Goal: Check status: Check status

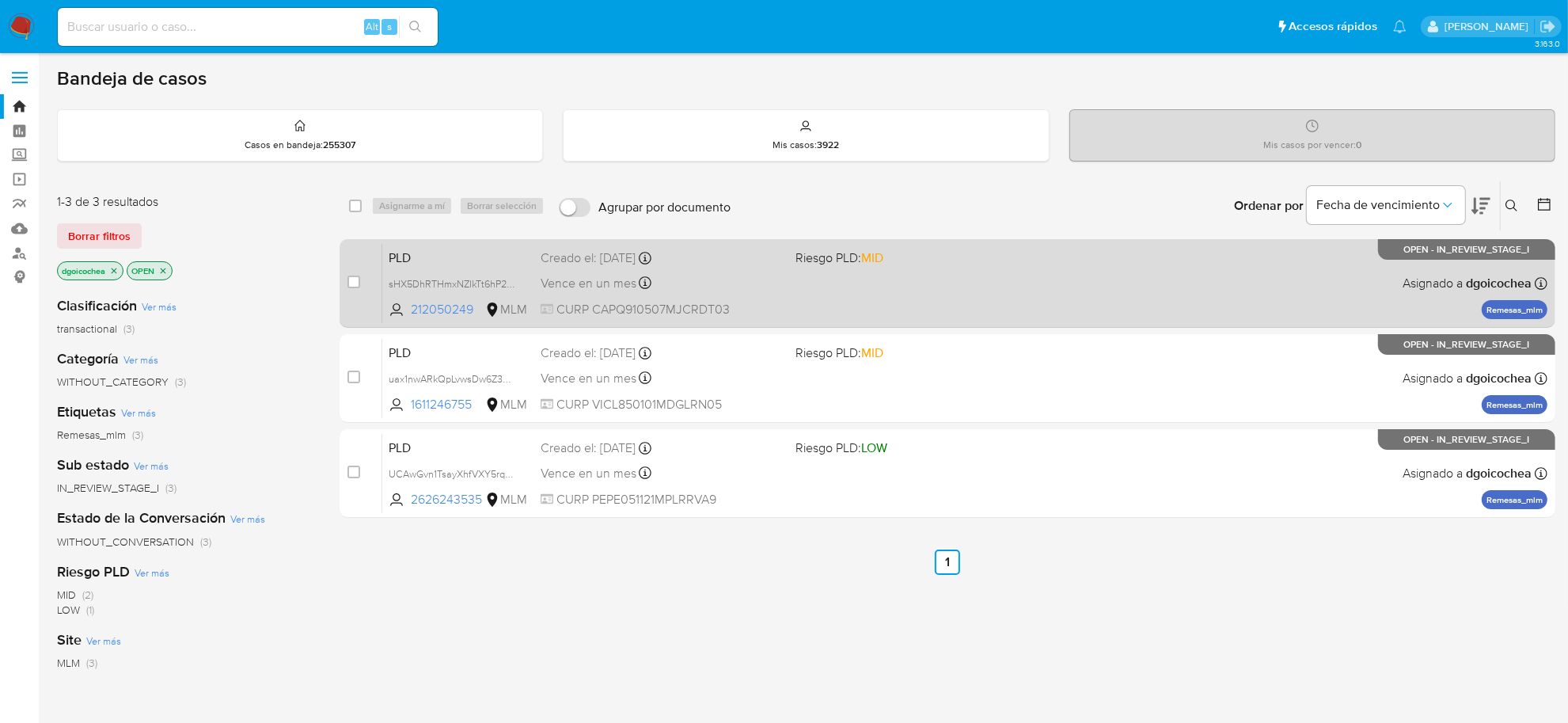
click at [391, 250] on span "PLD" at bounding box center [458, 256] width 139 height 21
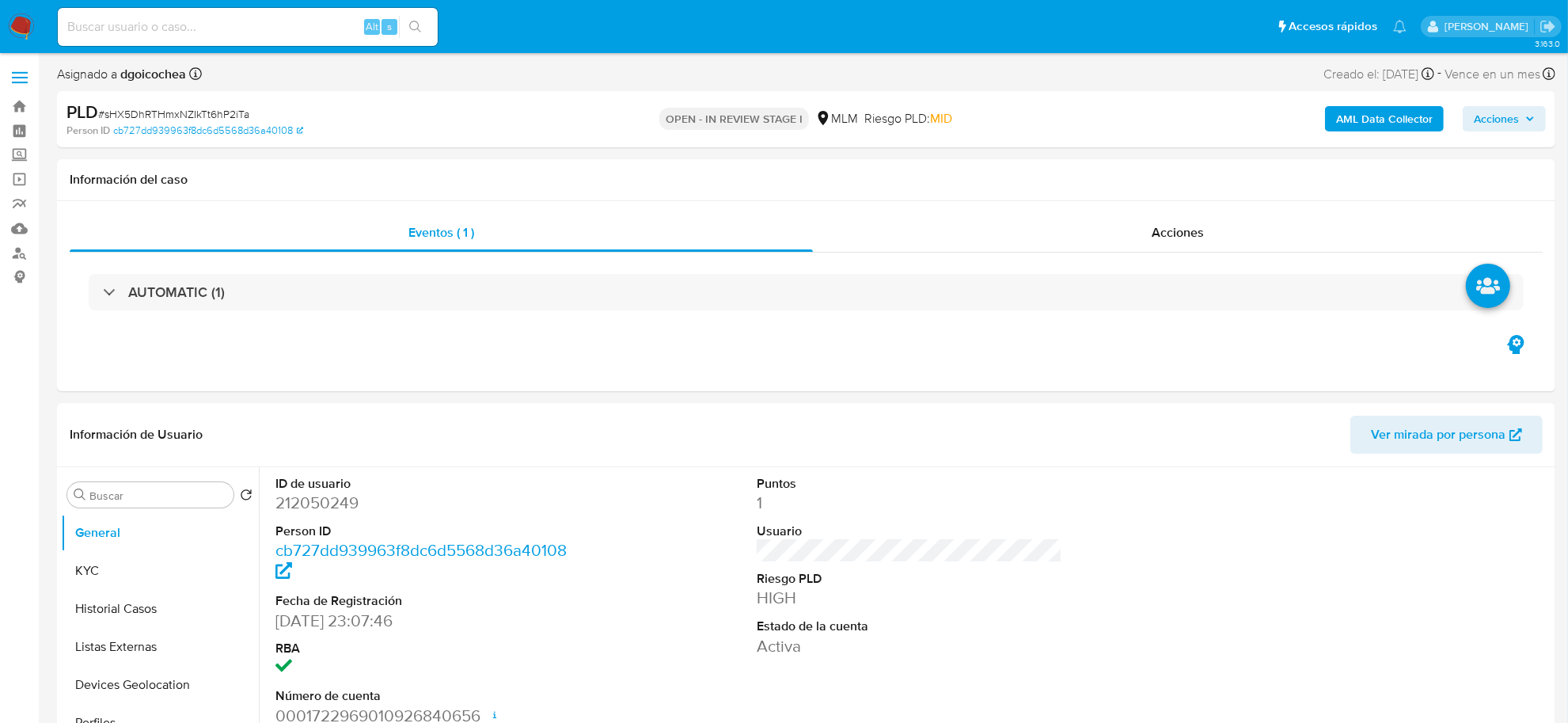
select select "10"
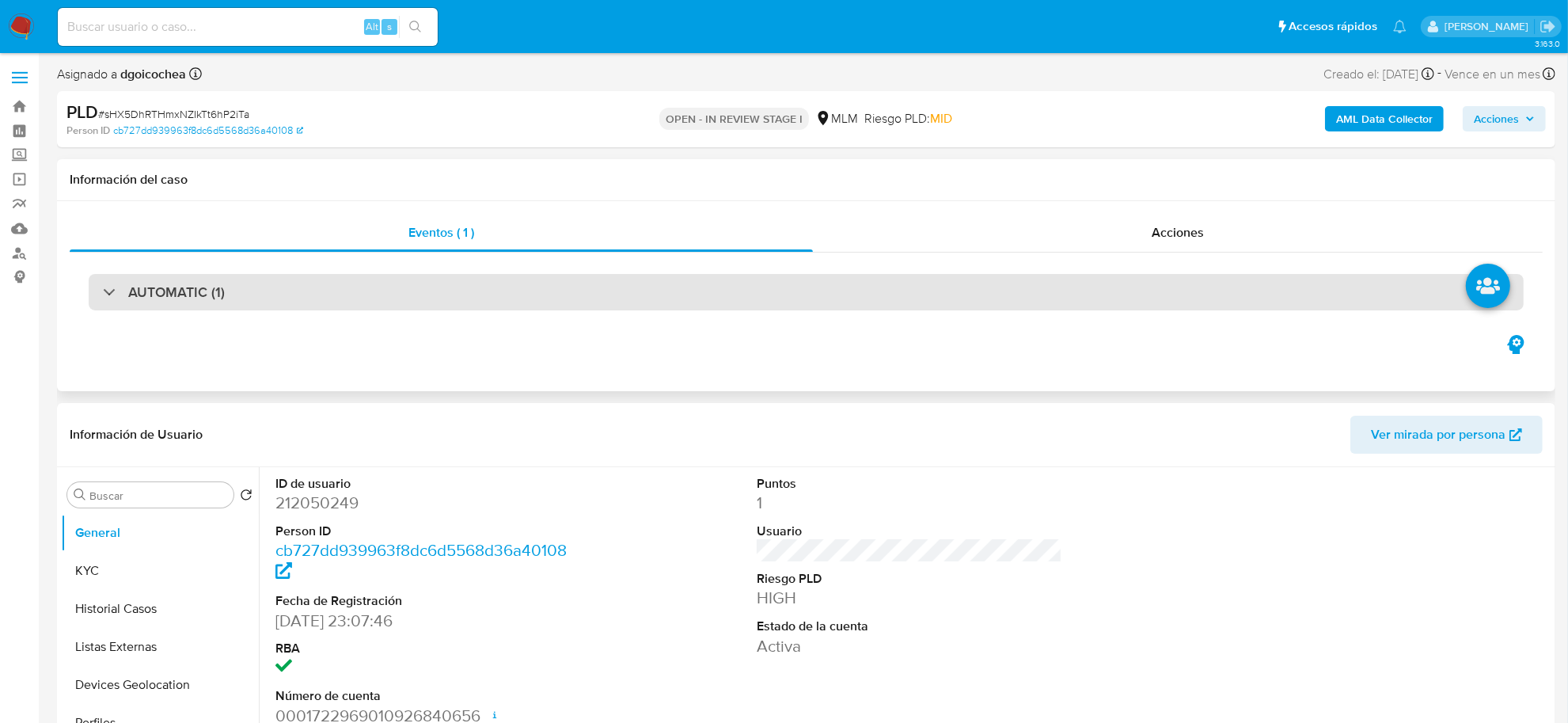
click at [219, 294] on h3 "AUTOMATIC (1)" at bounding box center [176, 291] width 96 height 17
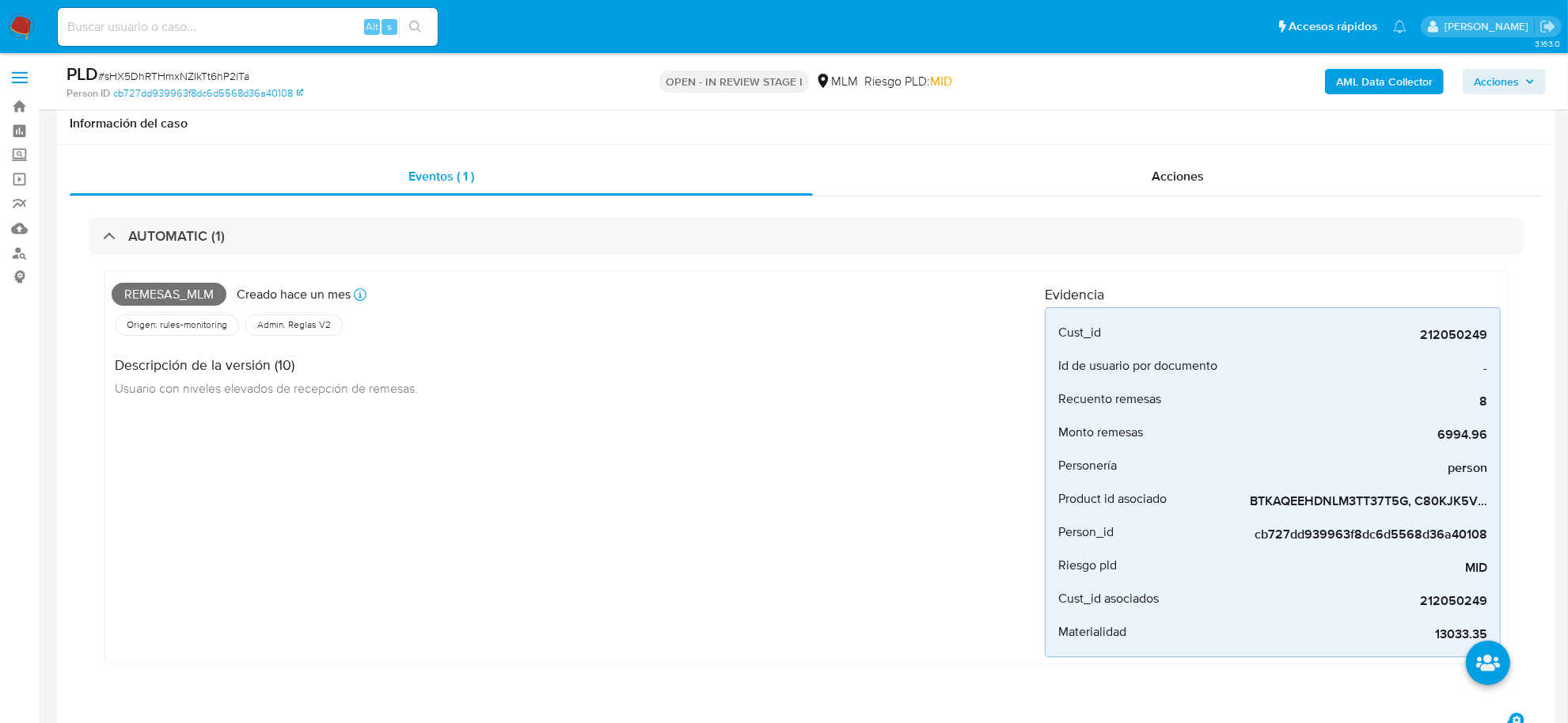
scroll to position [99, 0]
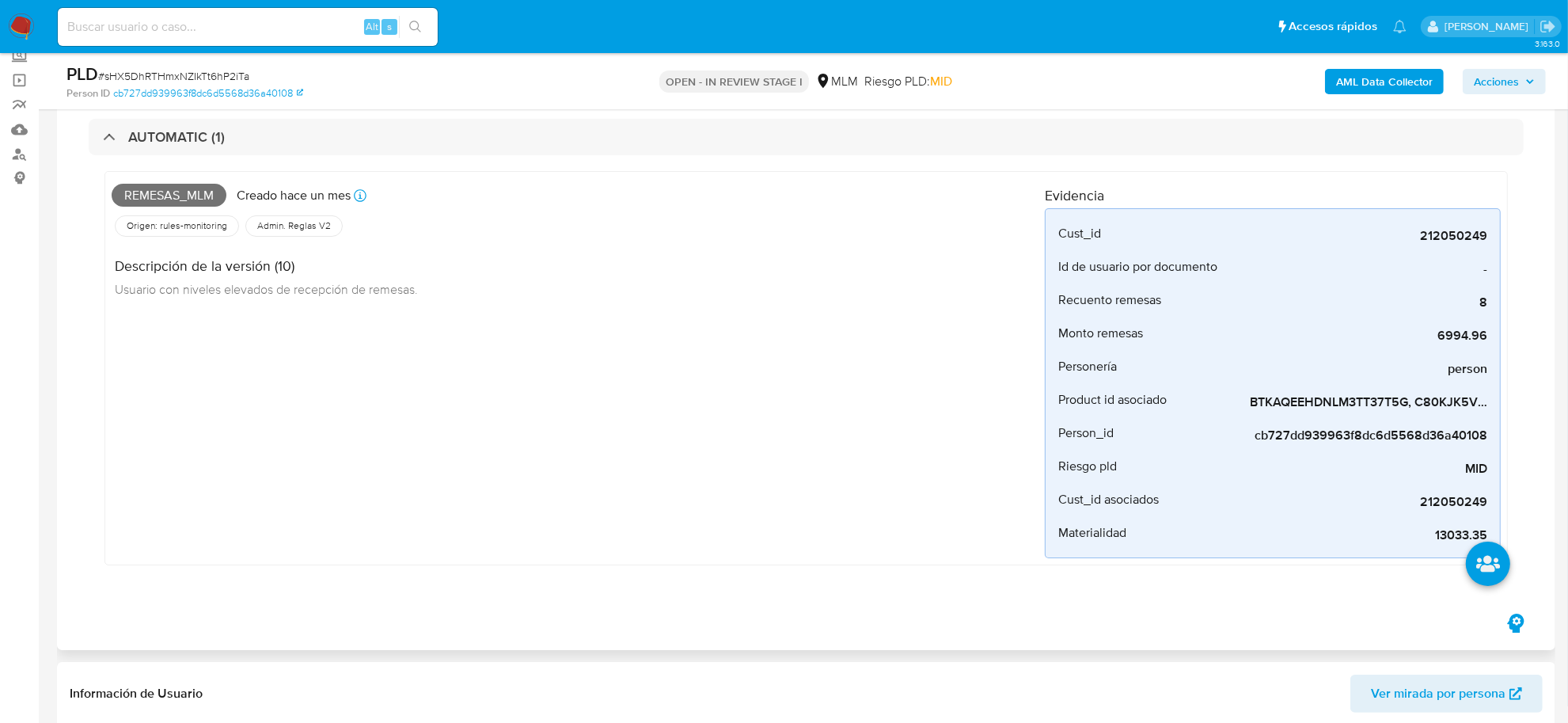
click at [578, 493] on div "Remesas_mlm Creado hace un mes Creado: [DATE] 03:17:18 Origen: rules-monitoring…" at bounding box center [578, 368] width 934 height 380
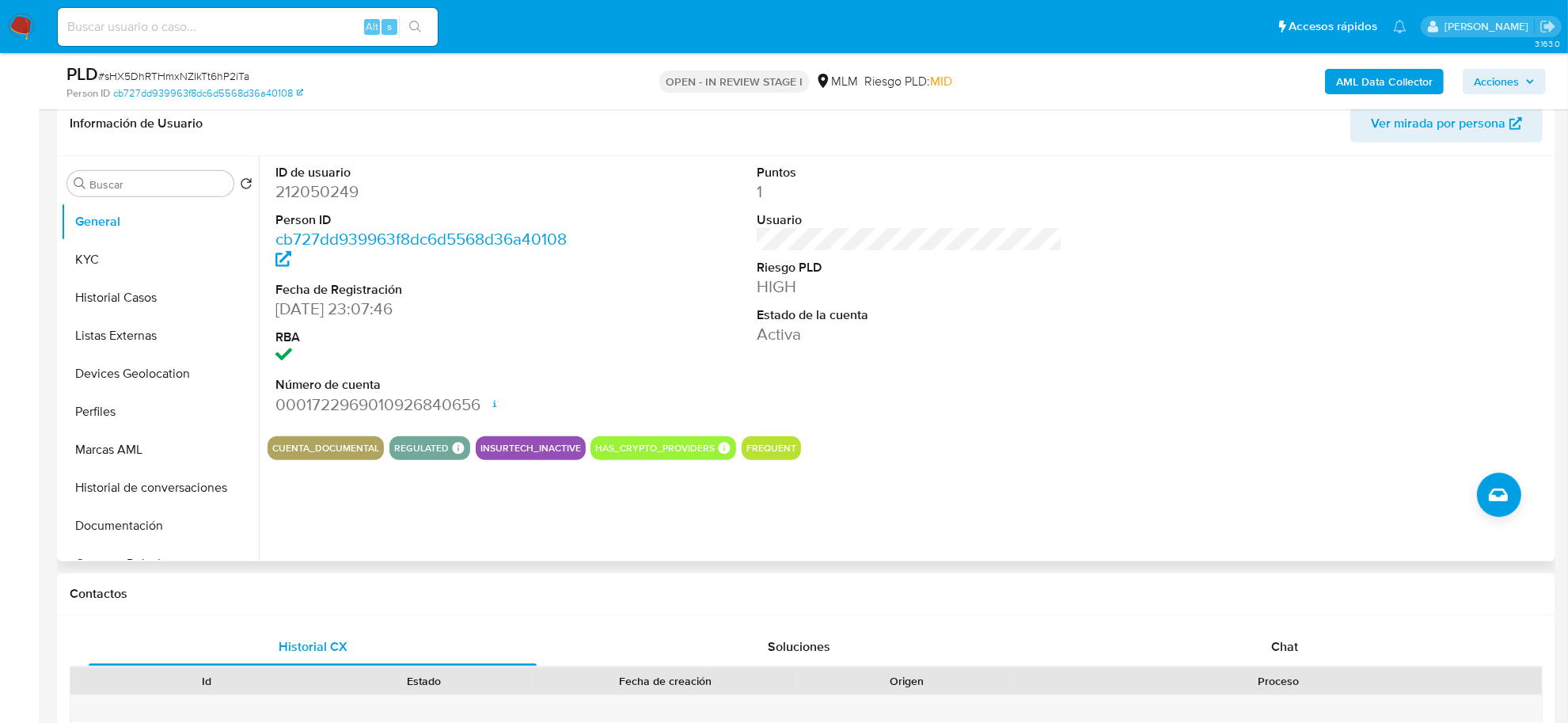
scroll to position [693, 0]
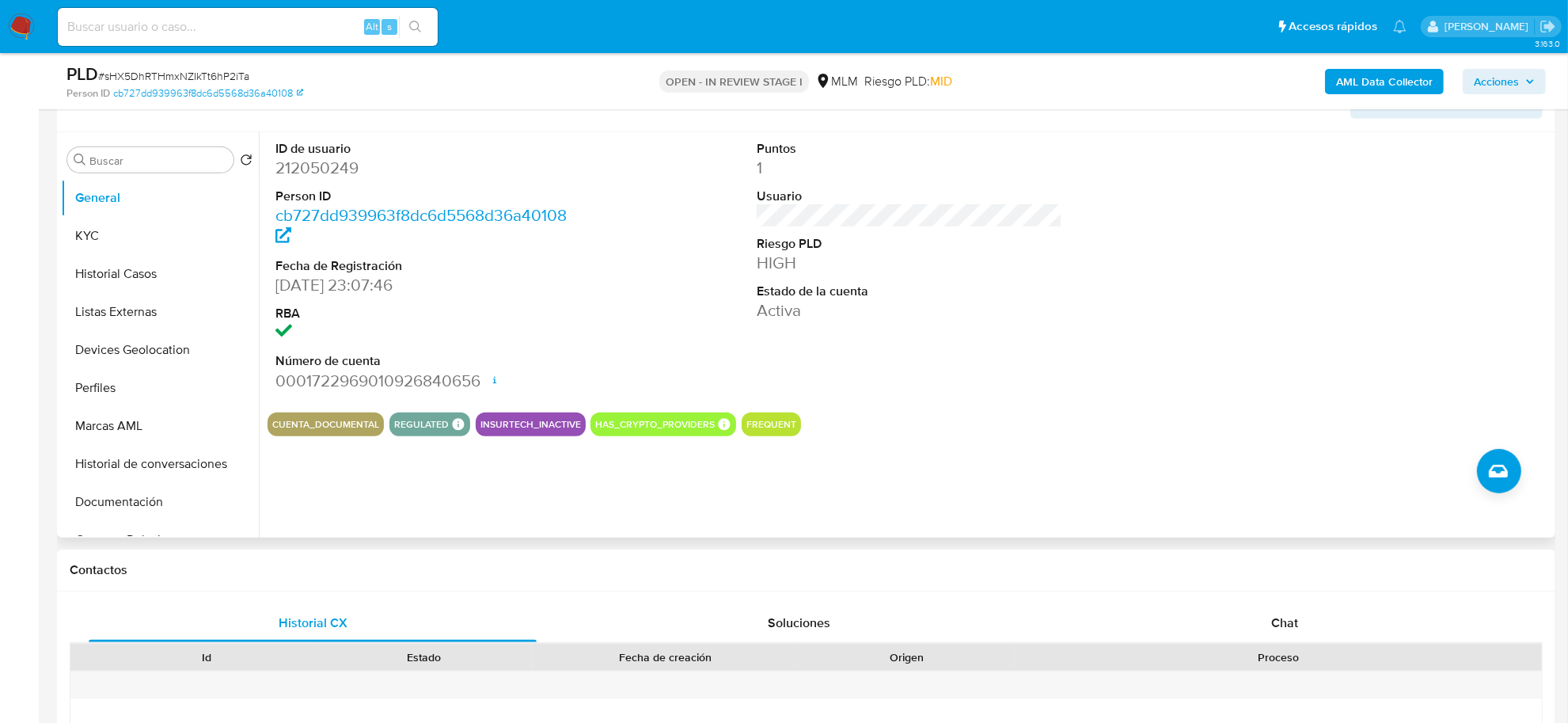
click at [1075, 349] on div "ID de usuario 212050249 Person ID cb727dd939963f8dc6d5568d36a40108 Fecha de Reg…" at bounding box center [910, 266] width 1284 height 268
click at [154, 231] on button "KYC" at bounding box center [153, 236] width 185 height 38
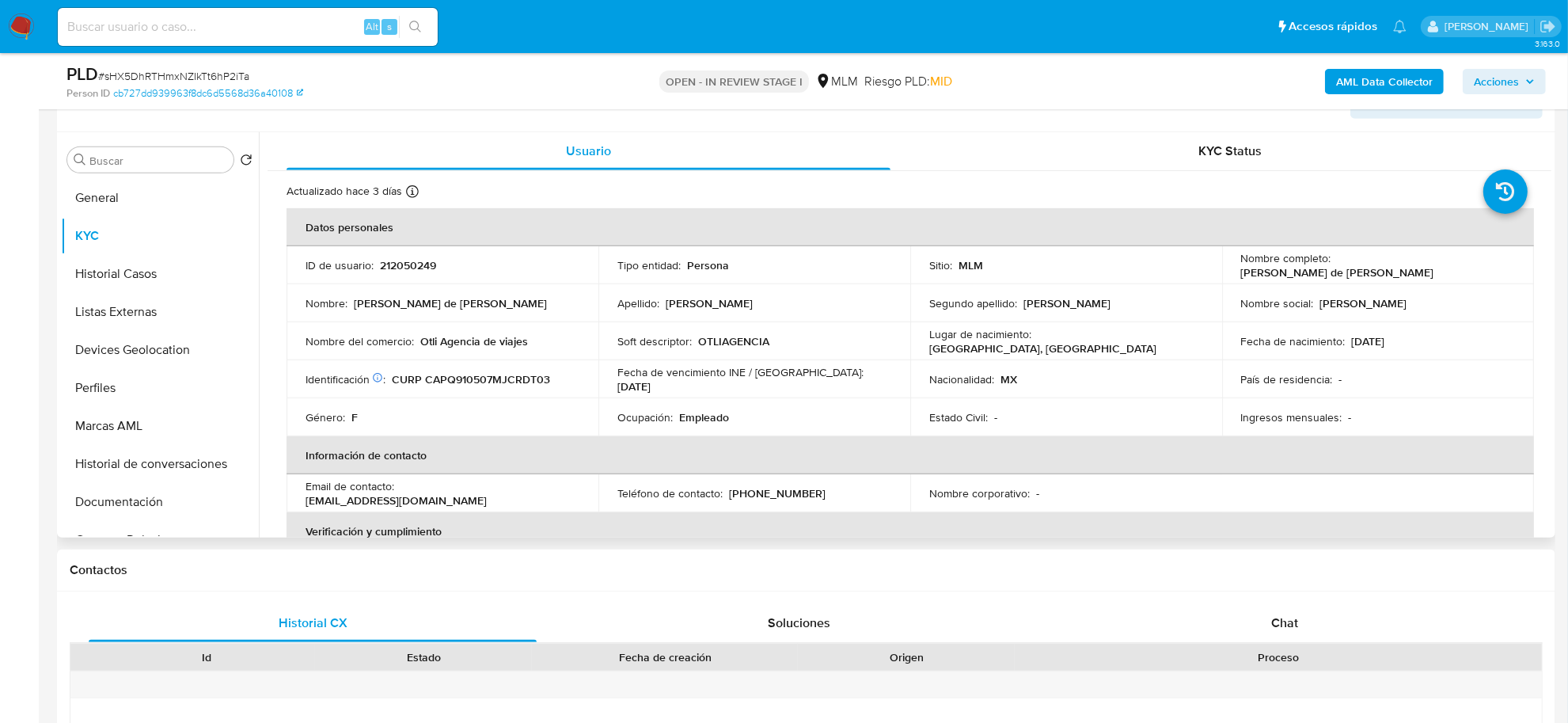
click at [1130, 402] on td "Estado Civil : -" at bounding box center [1066, 417] width 312 height 38
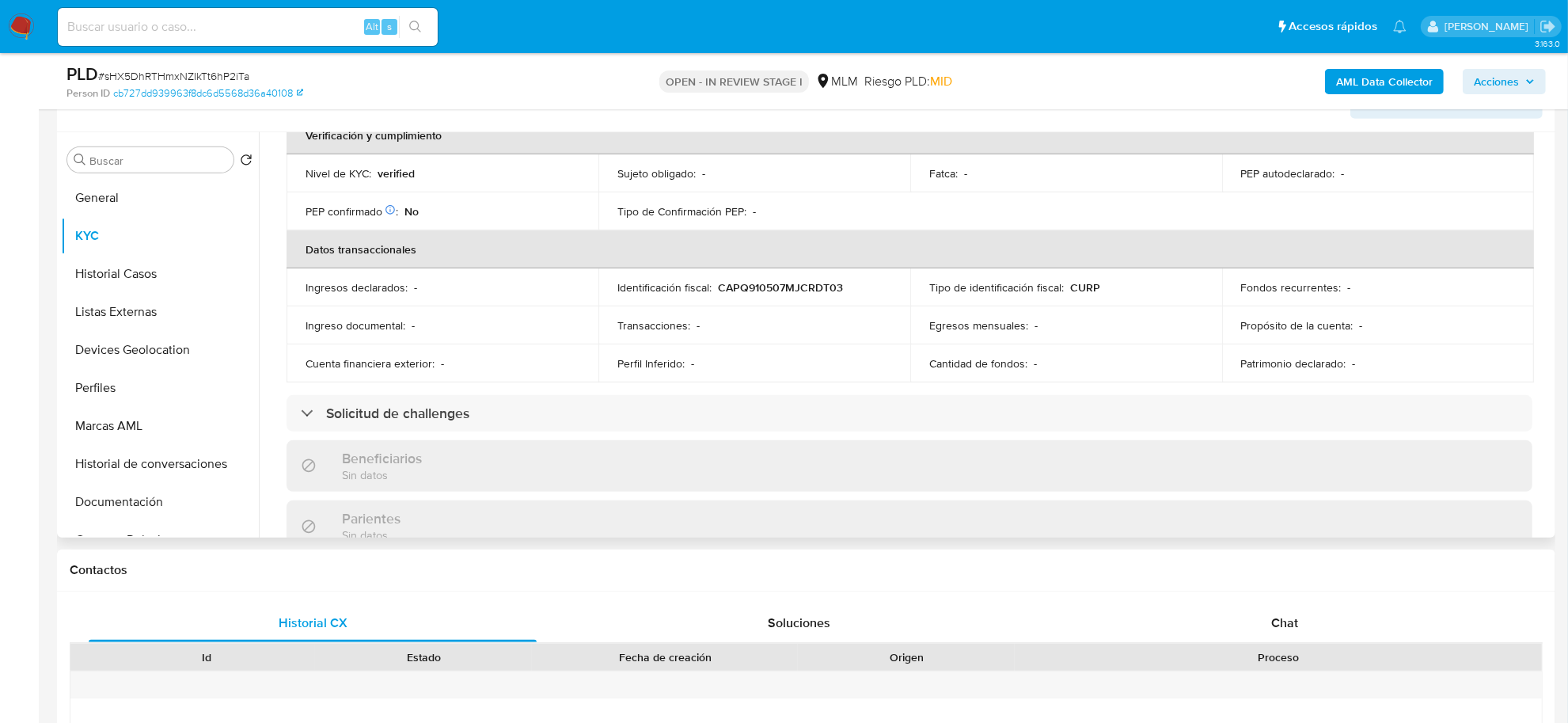
scroll to position [494, 0]
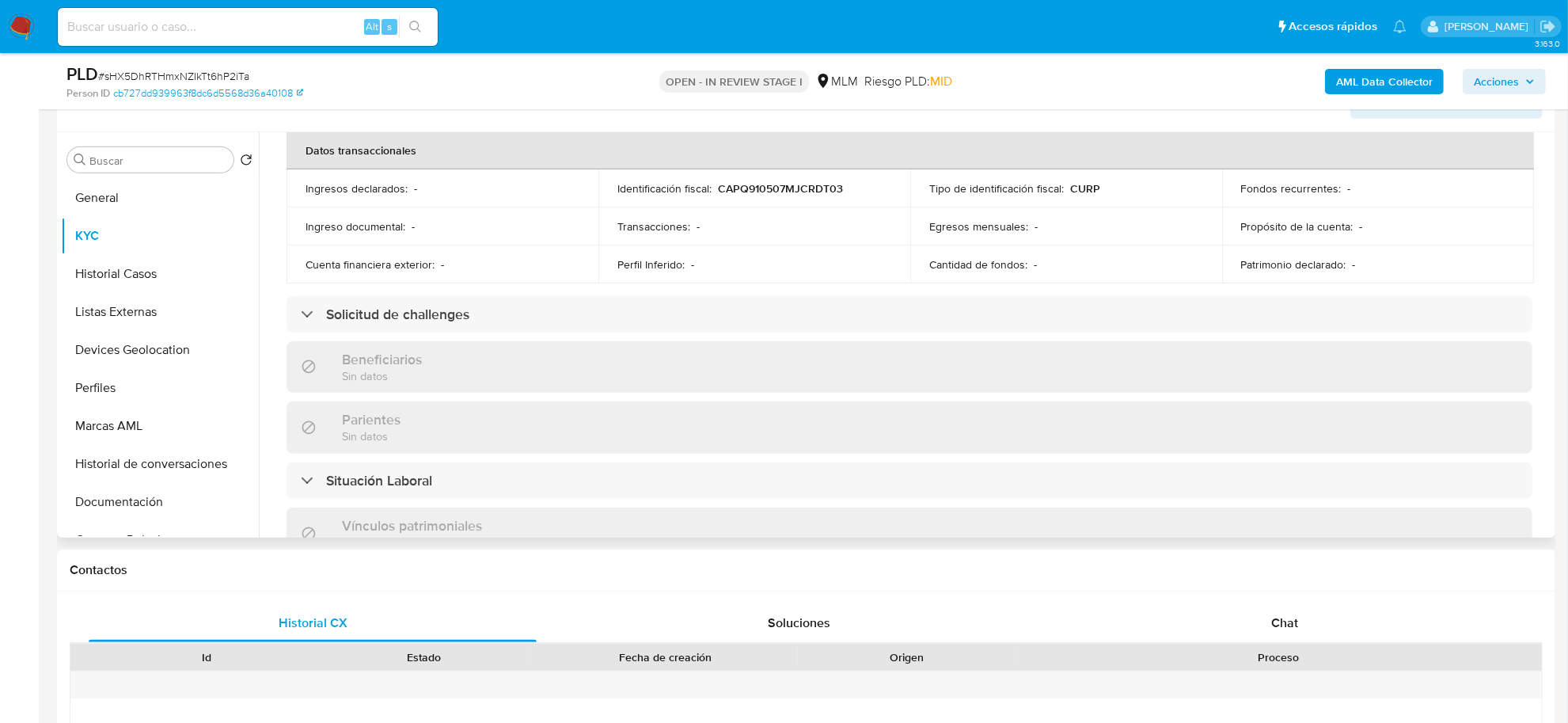
click at [273, 236] on div "Actualizado hace 3 [PERSON_NAME] Creado: [DATE] 17:17:19 Actualizado: [DATE] 02…" at bounding box center [910, 341] width 1284 height 1330
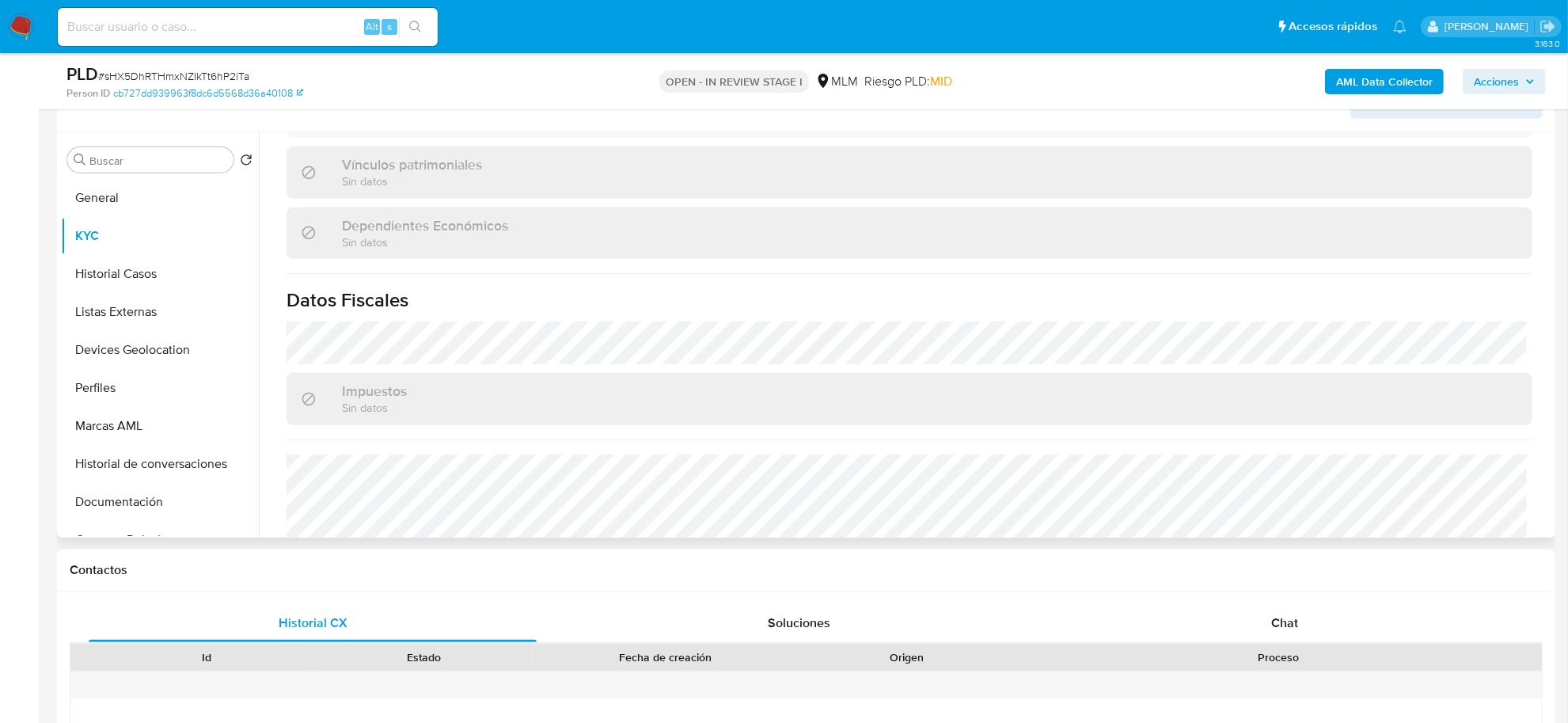
scroll to position [963, 0]
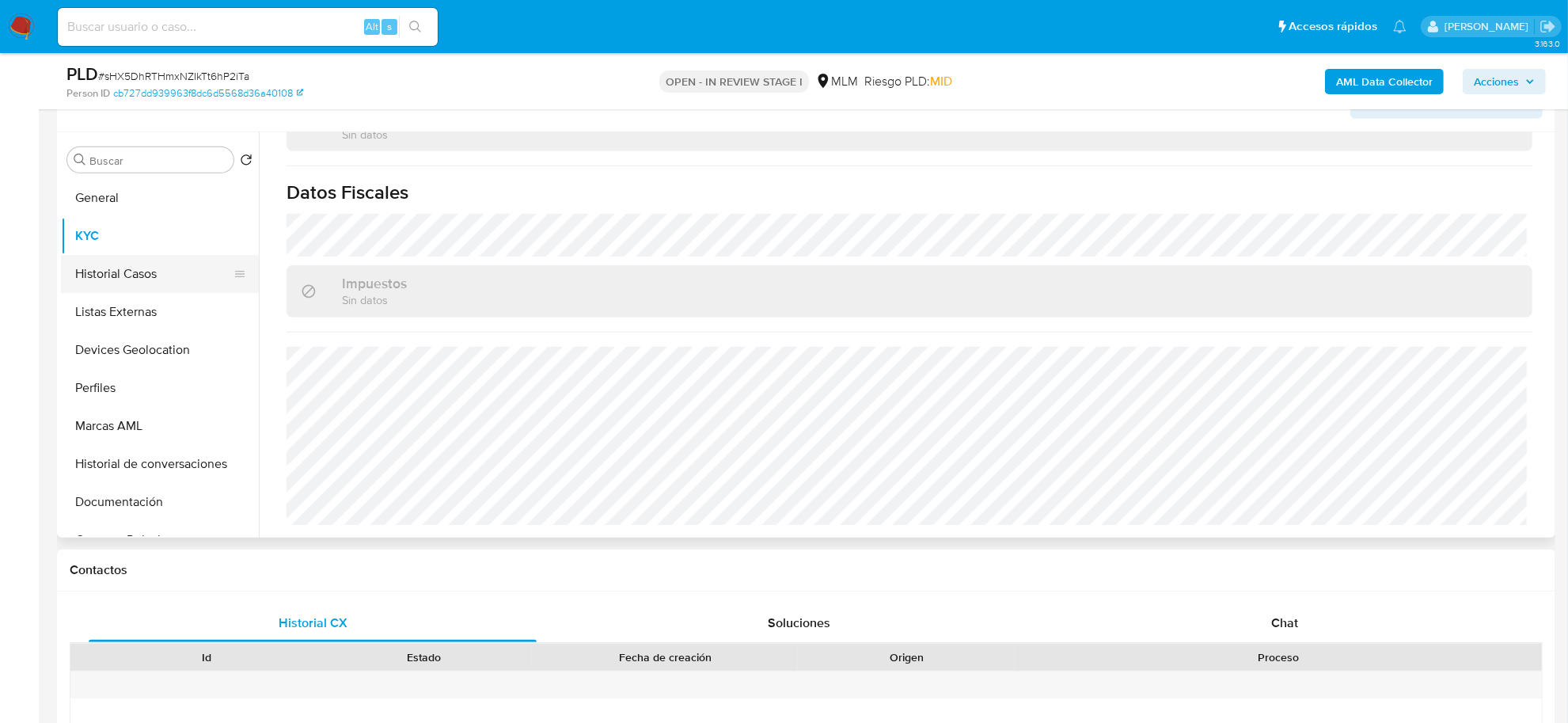
click at [143, 279] on button "Historial Casos" at bounding box center [153, 274] width 185 height 38
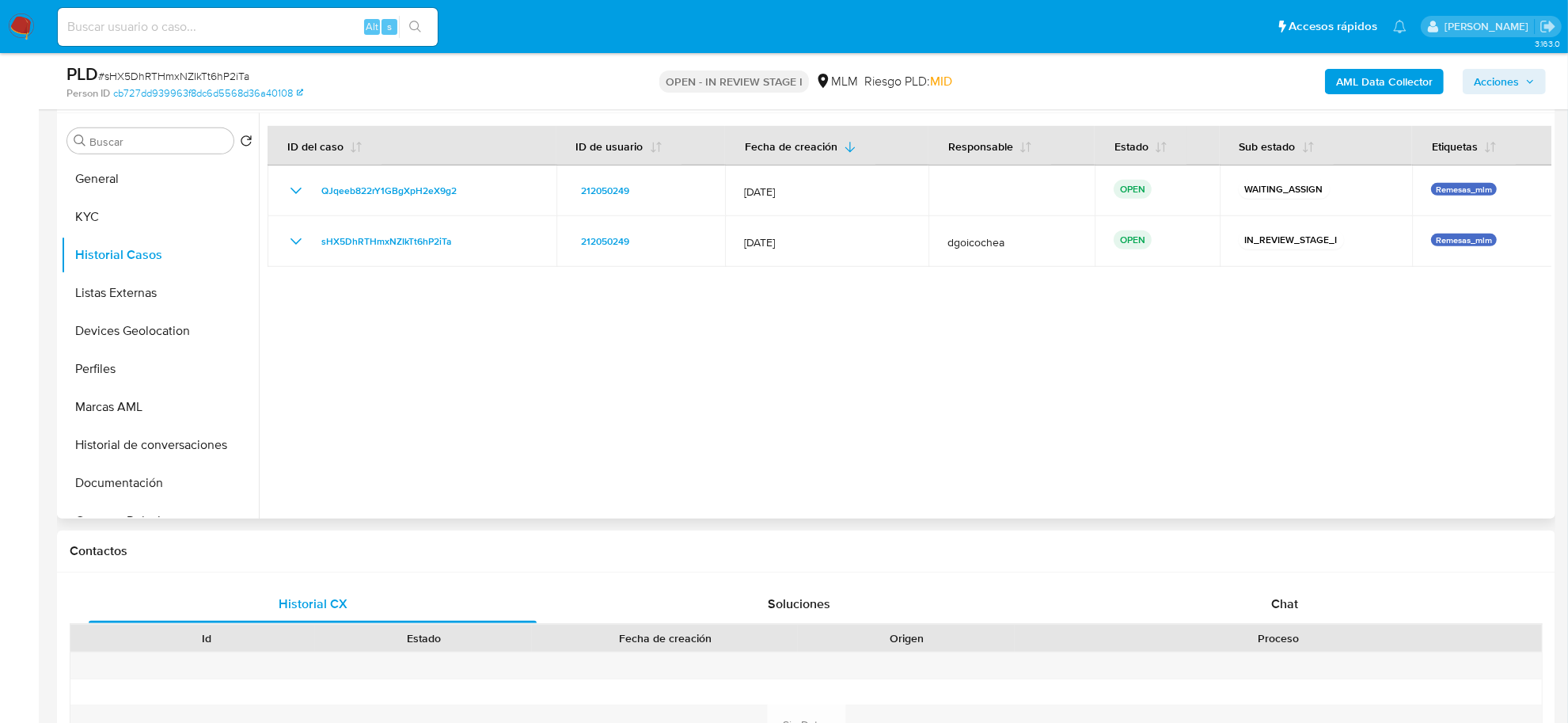
click at [824, 424] on div at bounding box center [905, 315] width 1293 height 405
click at [120, 278] on button "Listas Externas" at bounding box center [153, 293] width 185 height 38
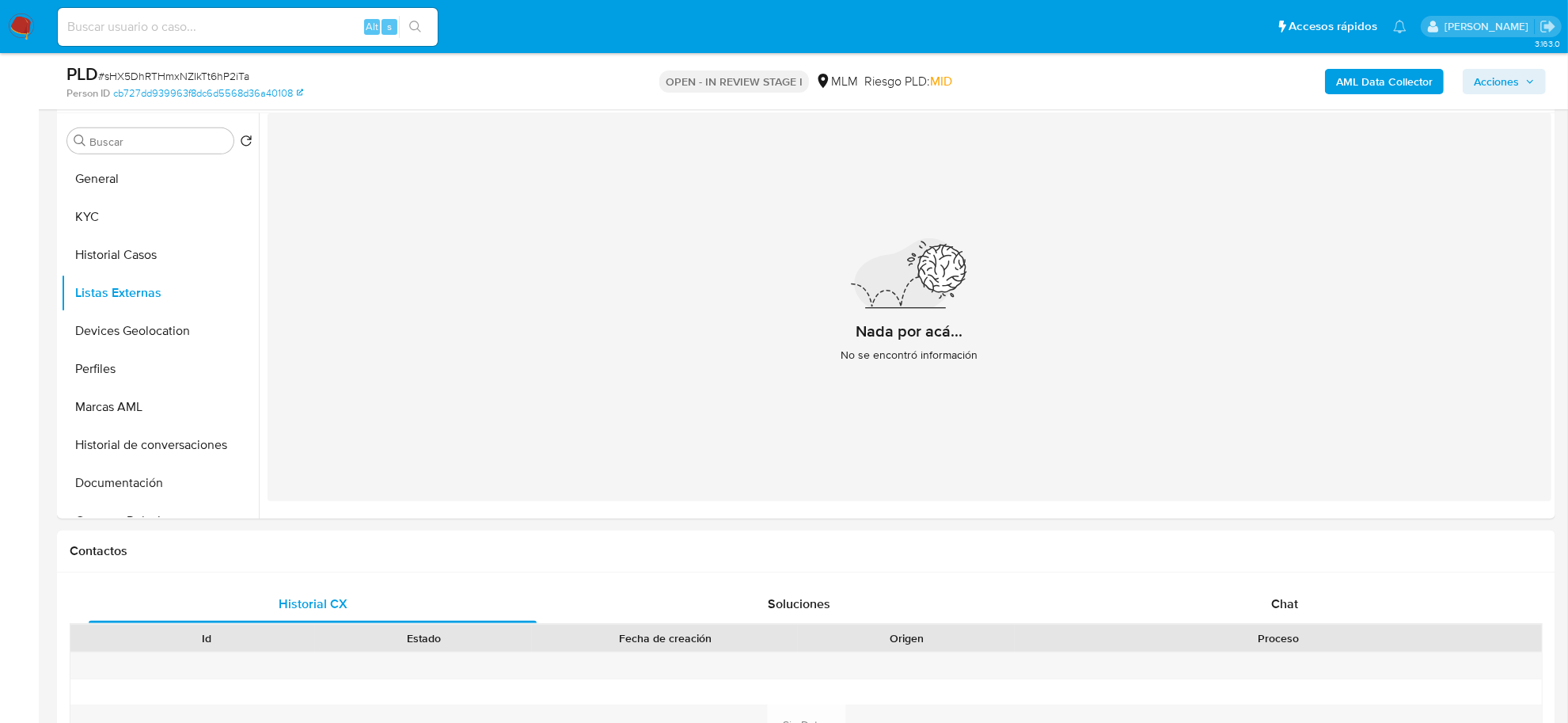
click at [718, 311] on div "Nada por acá... No se encontró información" at bounding box center [910, 307] width 1284 height 388
click at [156, 333] on button "Devices Geolocation" at bounding box center [153, 331] width 185 height 38
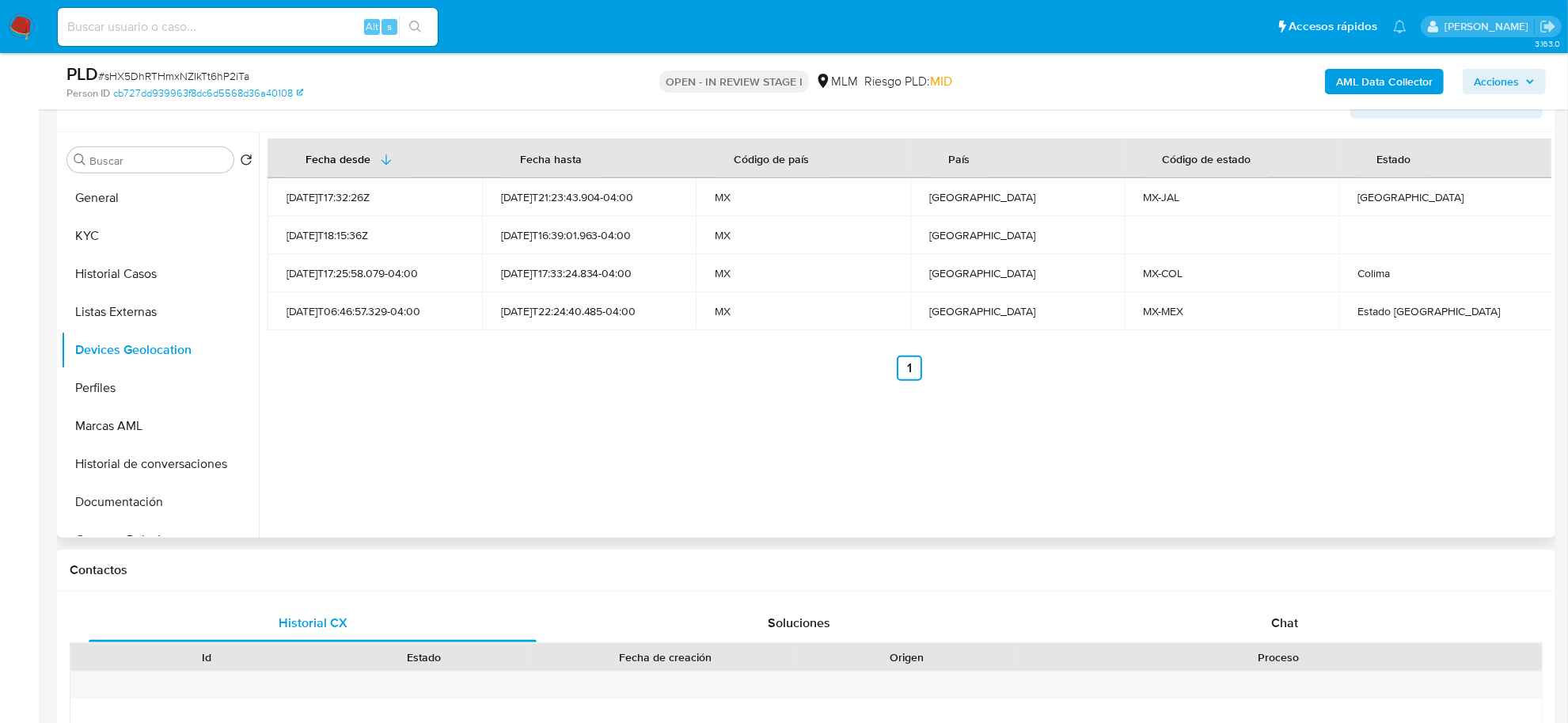
click at [600, 447] on div "Fecha desde [GEOGRAPHIC_DATA] hasta Código de país País Código de estado Estado…" at bounding box center [905, 334] width 1293 height 405
click at [800, 517] on div "Fecha desde [GEOGRAPHIC_DATA] hasta Código de país País Código de estado Estado…" at bounding box center [905, 334] width 1293 height 405
click at [101, 372] on button "Perfiles" at bounding box center [153, 388] width 185 height 38
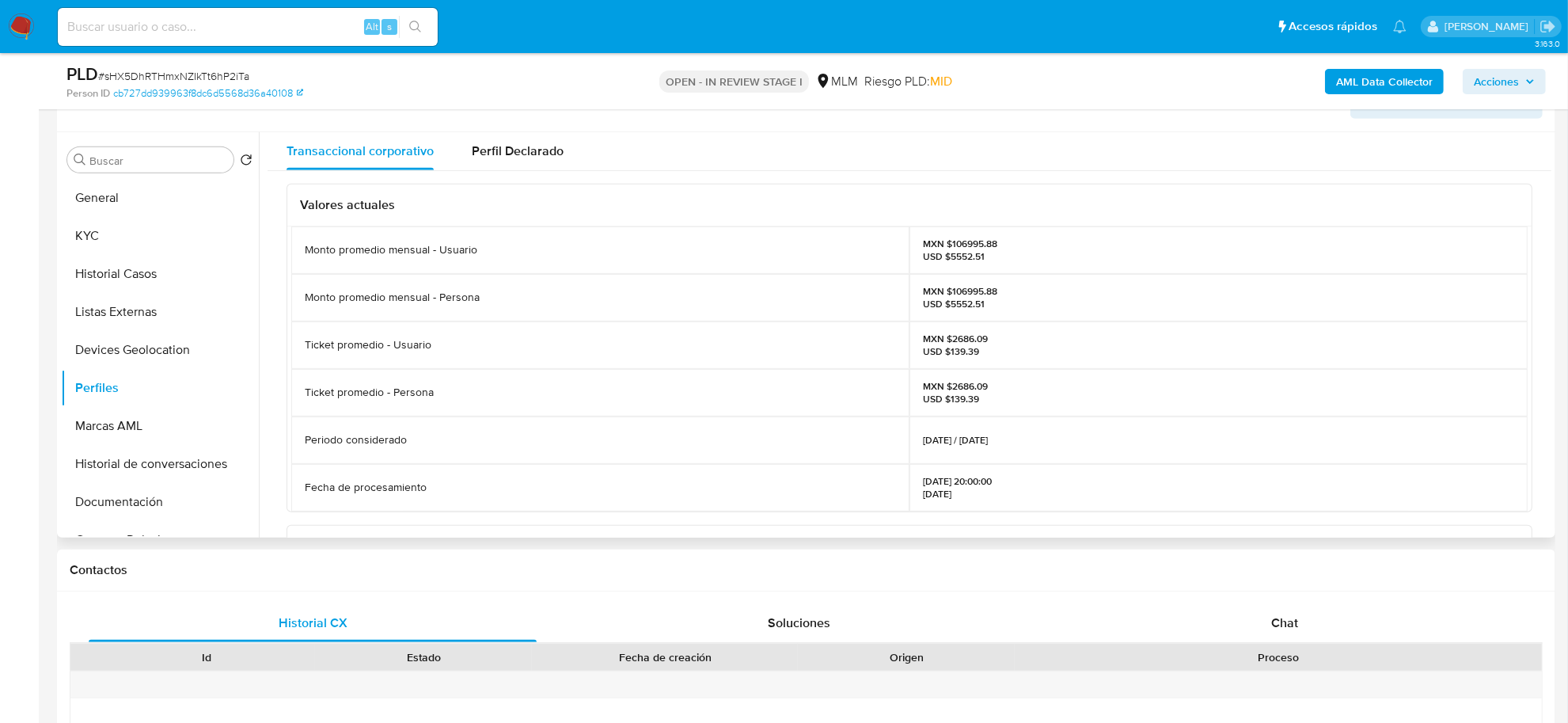
click at [281, 376] on div "Valores actuales Monto promedio mensual - Usuario MXN $106995.88 USD $5552.51 M…" at bounding box center [910, 532] width 1284 height 723
click at [140, 494] on button "Documentación" at bounding box center [153, 502] width 185 height 38
